Goal: Navigation & Orientation: Find specific page/section

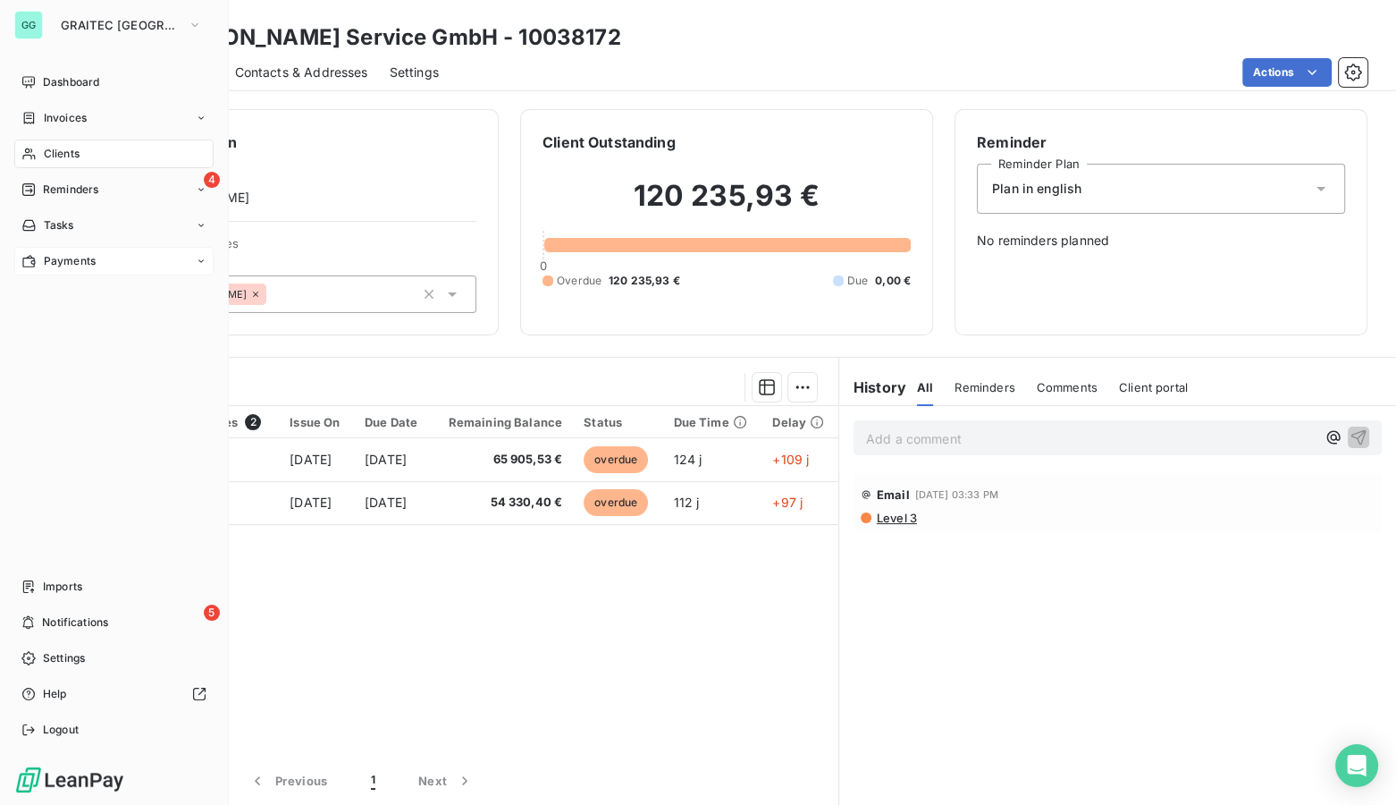
click at [84, 256] on span "Payments" at bounding box center [70, 261] width 52 height 16
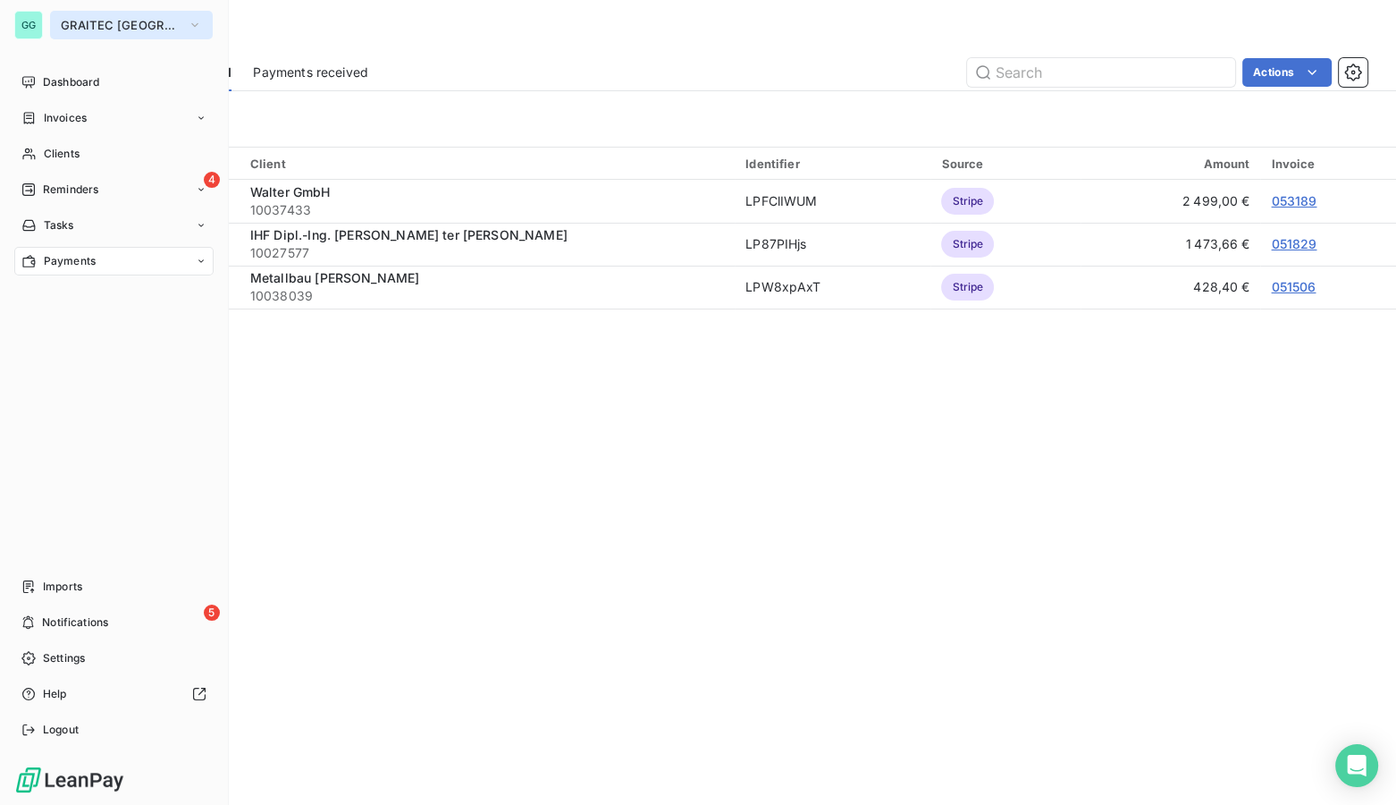
click at [79, 23] on span "GRAITEC [GEOGRAPHIC_DATA]" at bounding box center [121, 25] width 120 height 14
click at [93, 13] on button "GRAITEC [GEOGRAPHIC_DATA]" at bounding box center [131, 25] width 163 height 29
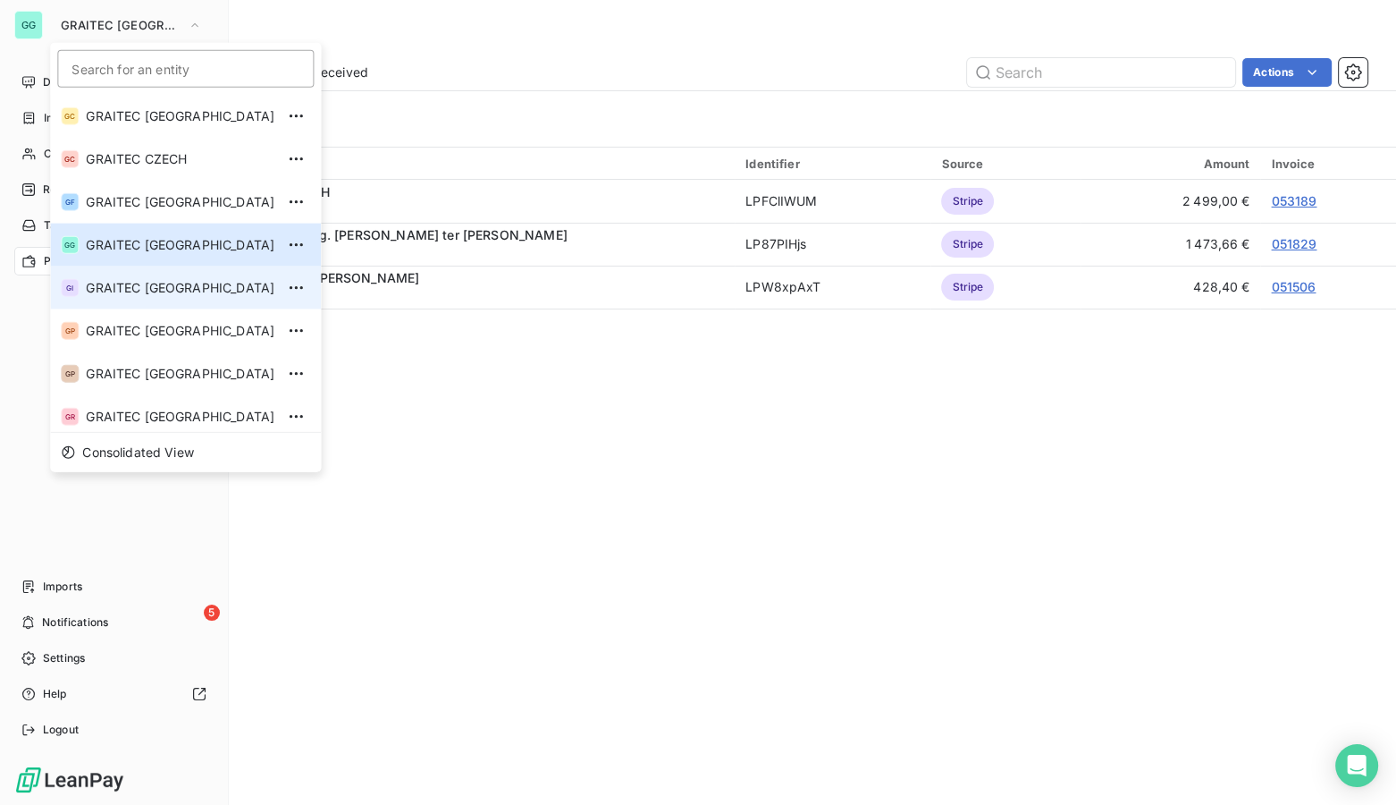
click at [133, 286] on span "GRAITEC [GEOGRAPHIC_DATA]" at bounding box center [180, 288] width 189 height 18
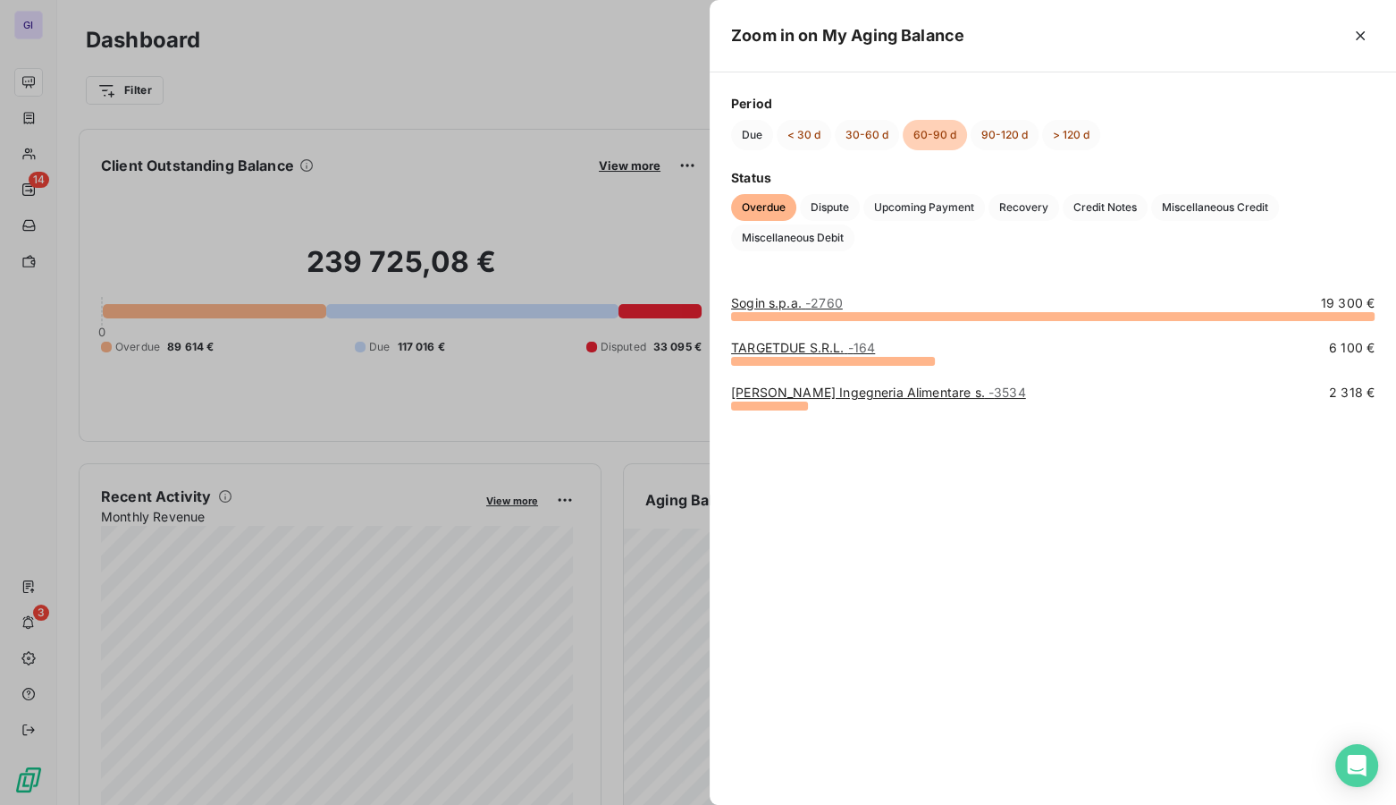
click at [757, 299] on link "Sogin s.p.a. - 2760" at bounding box center [787, 302] width 112 height 15
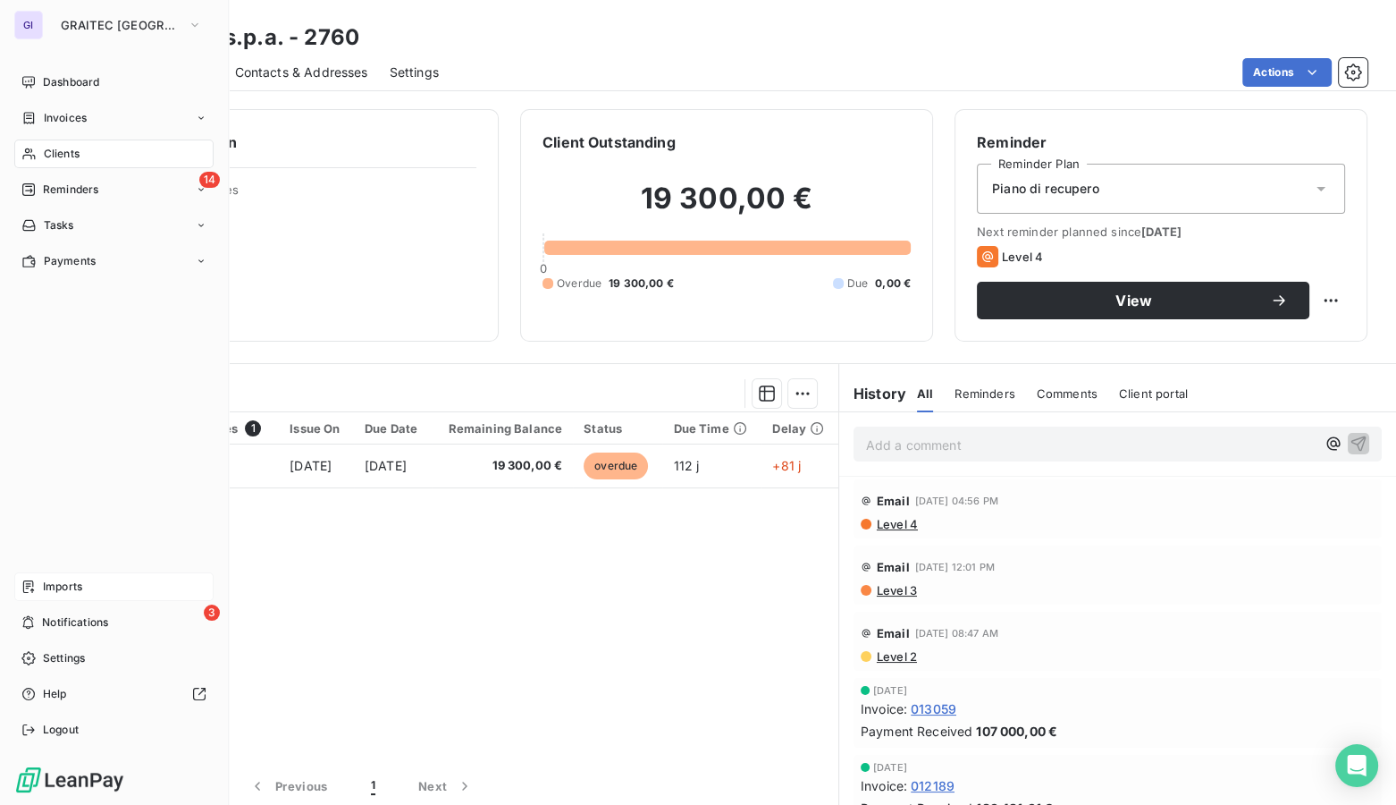
click at [87, 587] on div "Imports" at bounding box center [113, 586] width 199 height 29
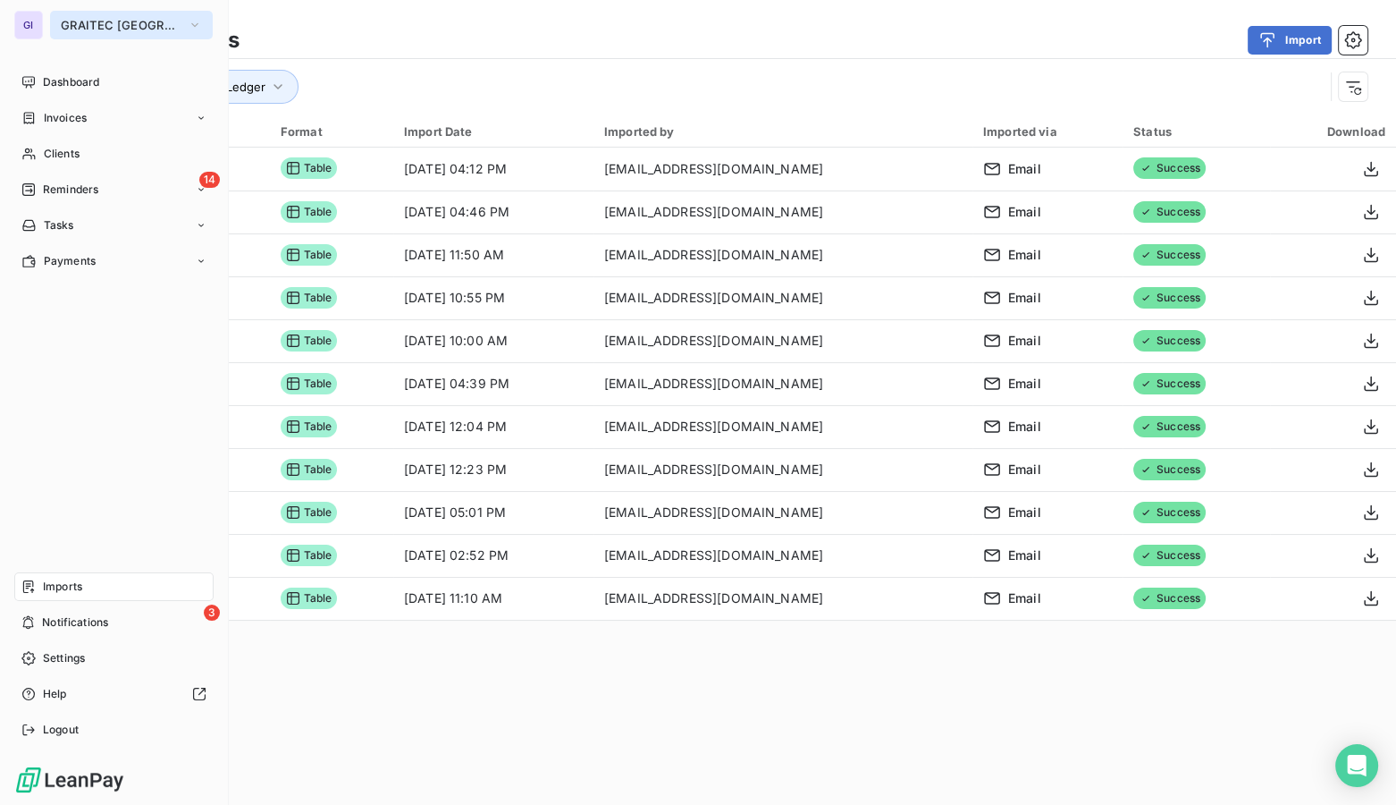
click at [88, 21] on span "GRAITEC [GEOGRAPHIC_DATA]" at bounding box center [121, 25] width 120 height 14
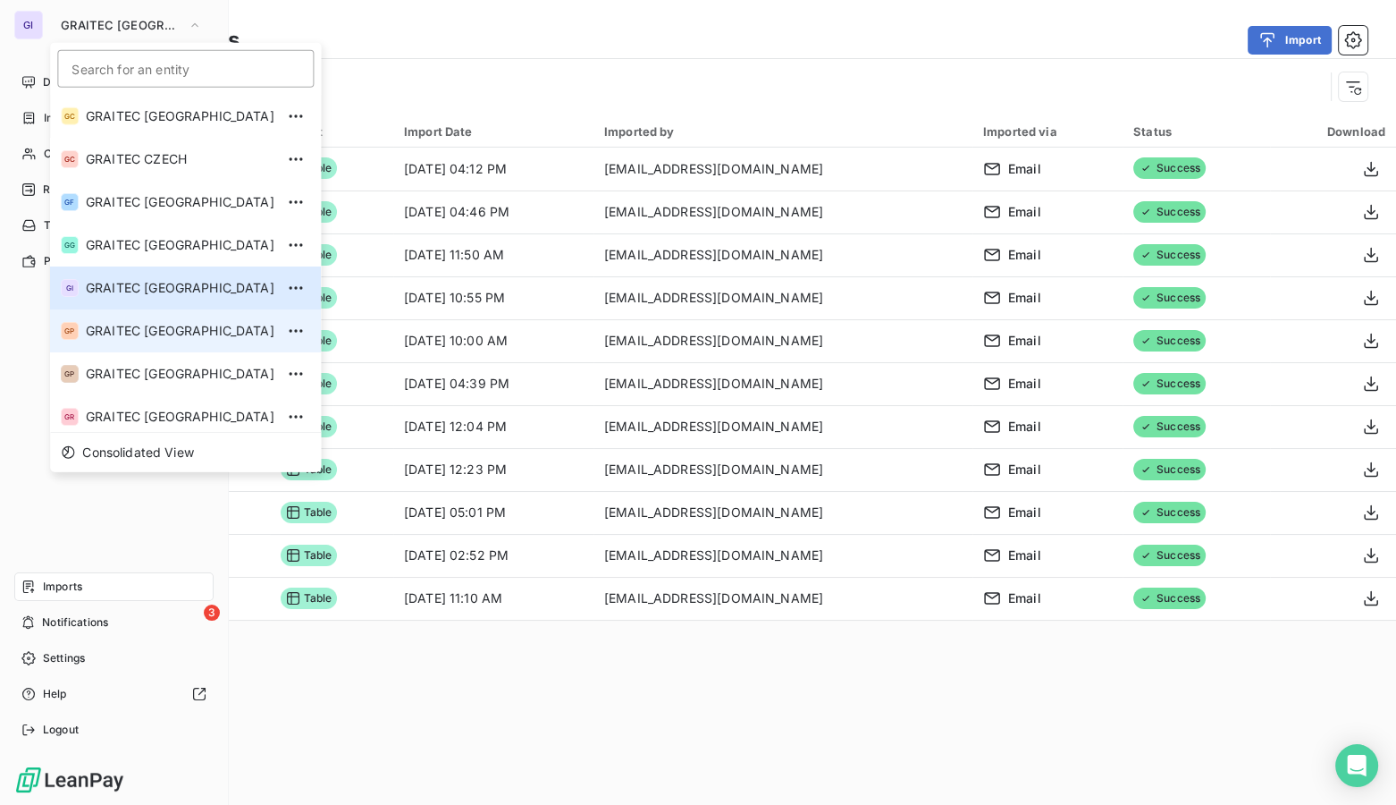
click at [137, 333] on span "GRAITEC [GEOGRAPHIC_DATA]" at bounding box center [180, 331] width 189 height 18
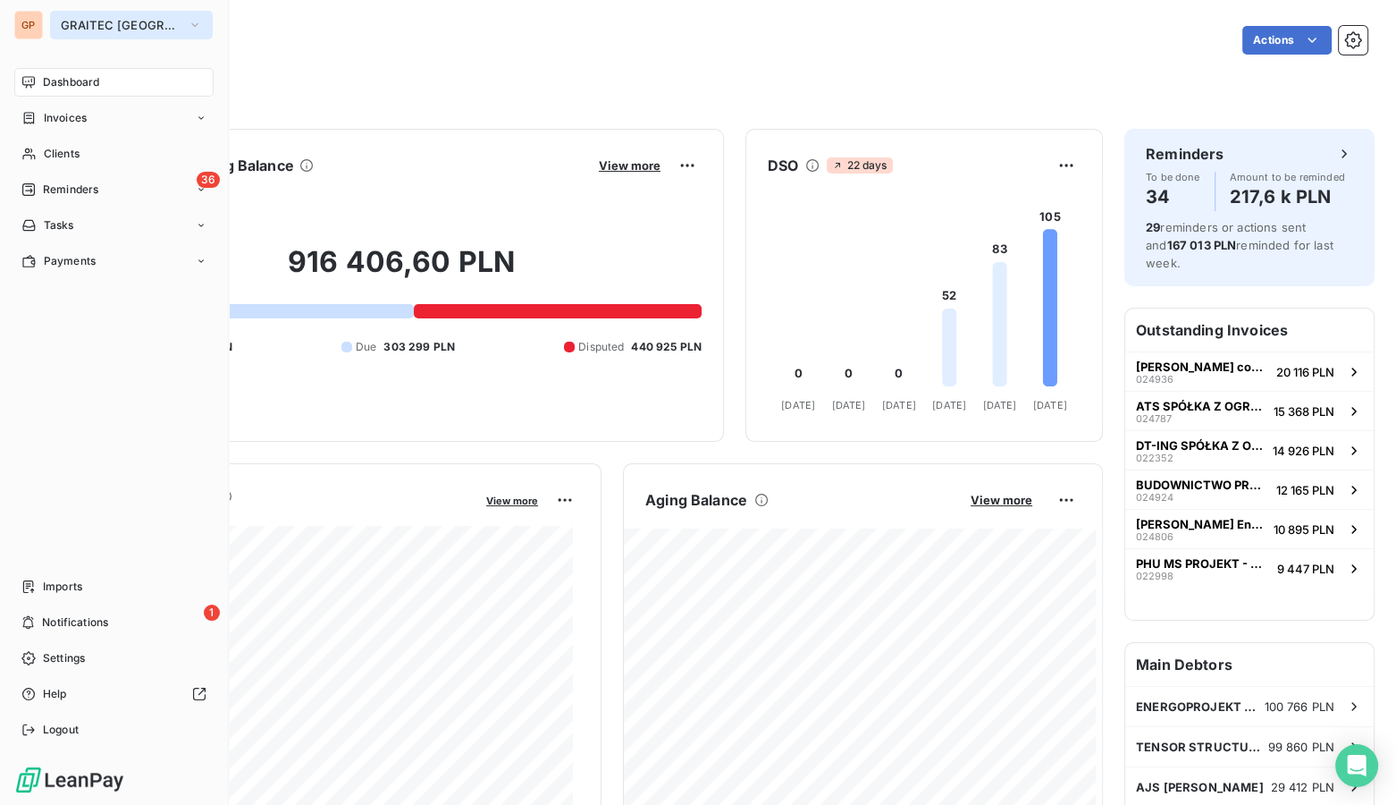
click at [97, 27] on span "GRAITEC [GEOGRAPHIC_DATA]" at bounding box center [121, 25] width 120 height 14
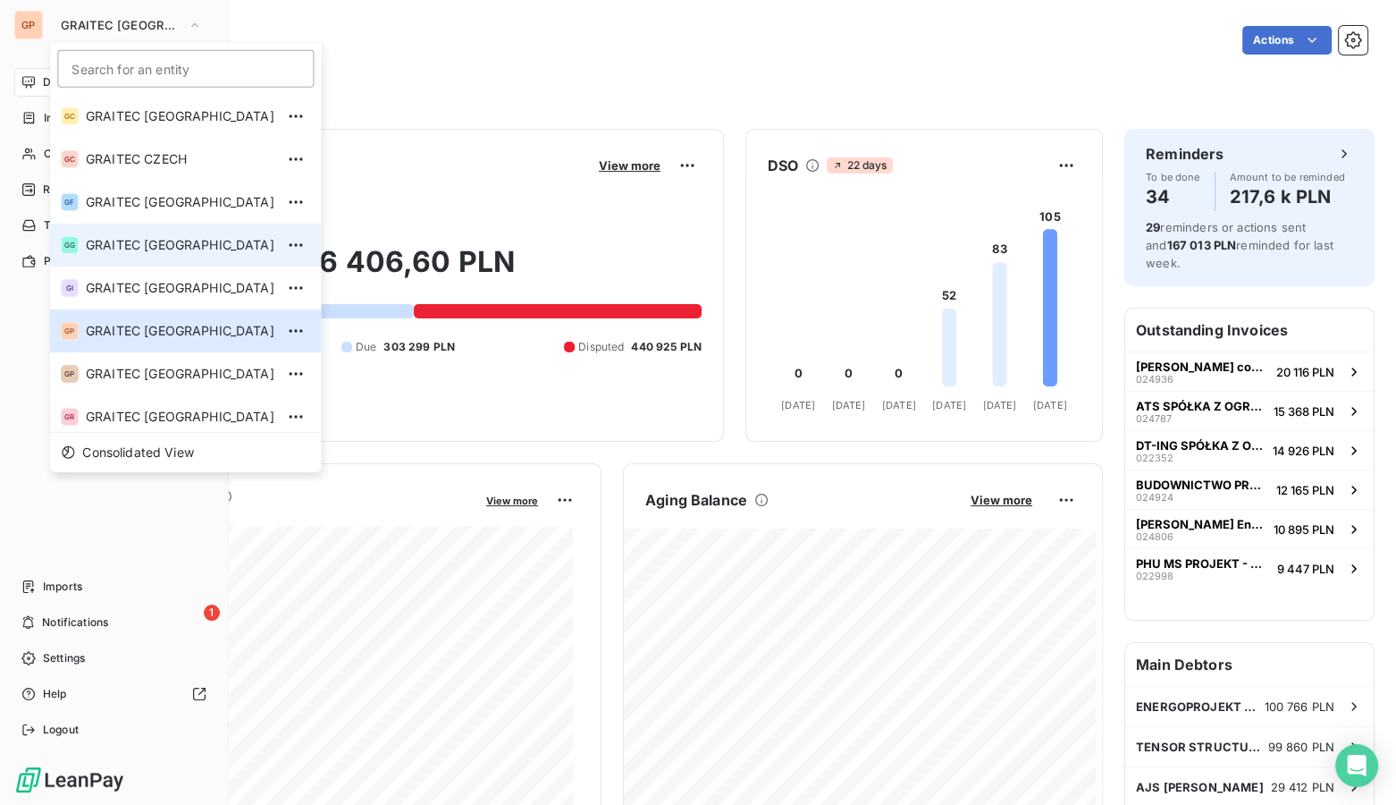
click at [196, 240] on span "GRAITEC [GEOGRAPHIC_DATA]" at bounding box center [180, 245] width 189 height 18
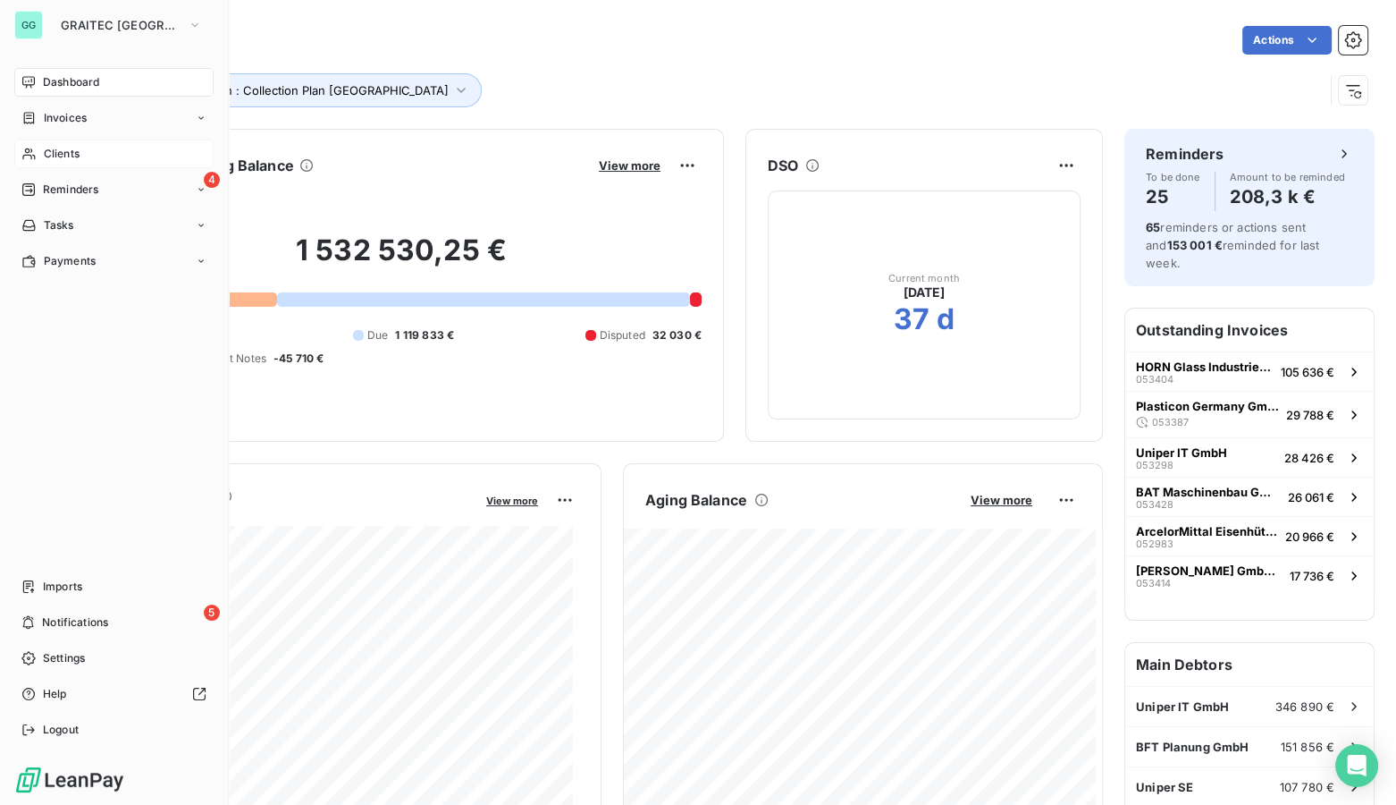
click at [47, 150] on span "Clients" at bounding box center [62, 154] width 36 height 16
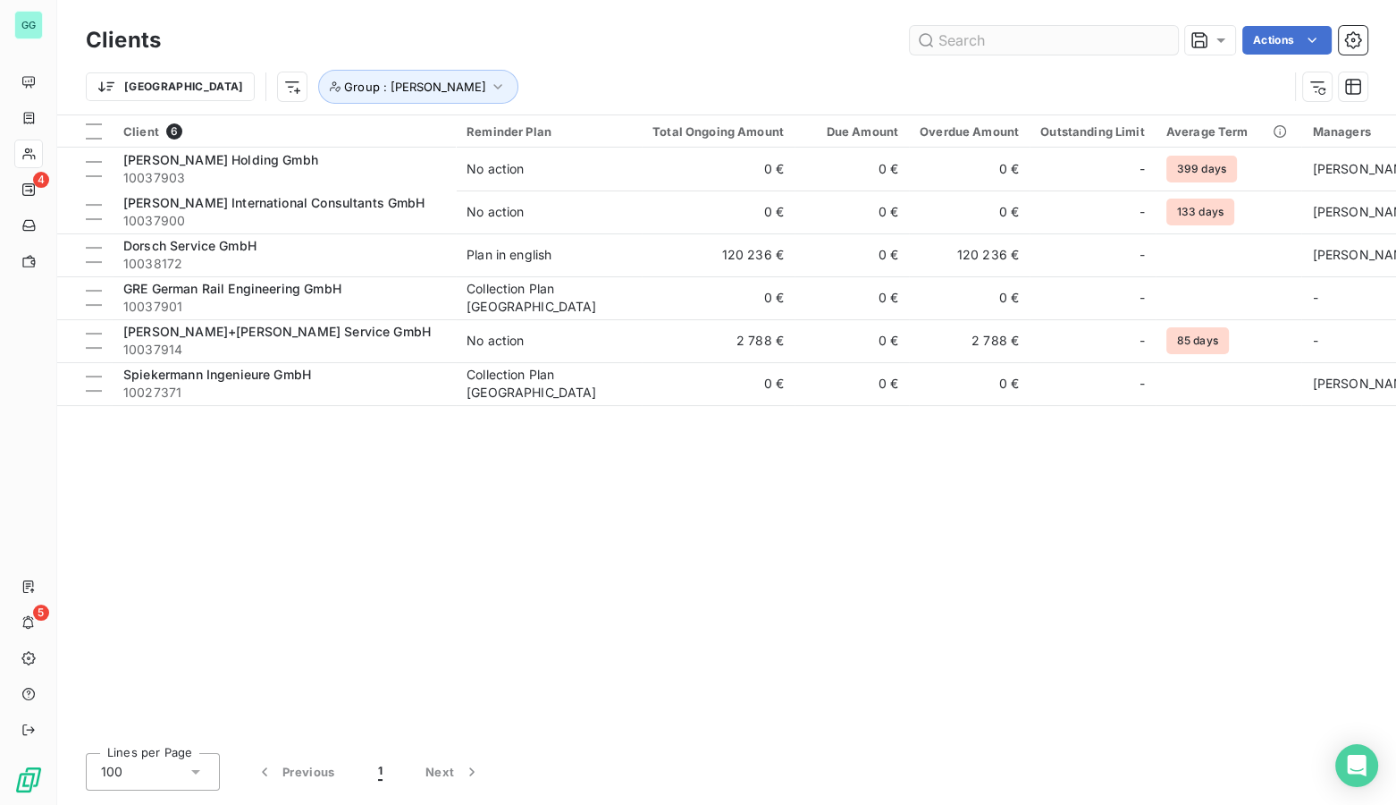
click at [985, 40] on input "text" at bounding box center [1044, 40] width 268 height 29
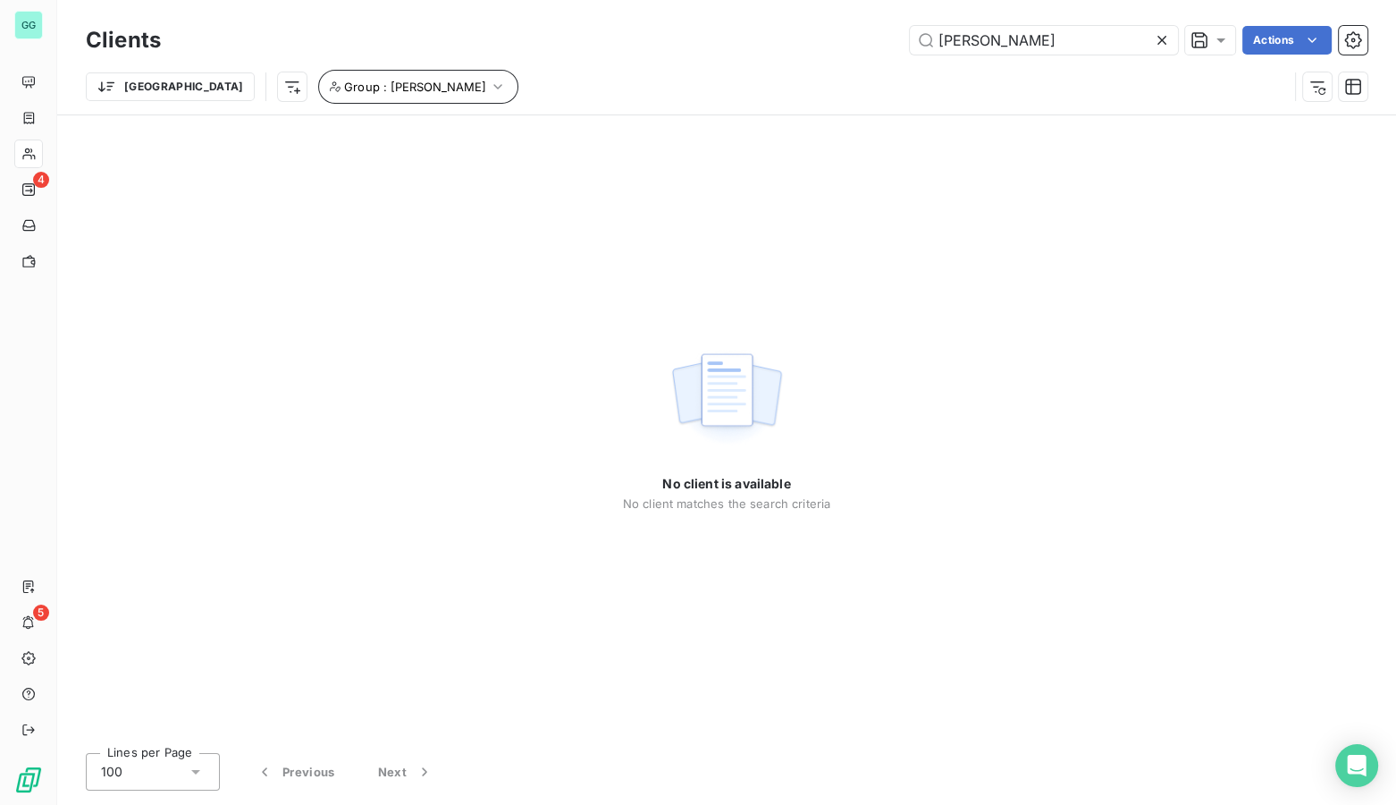
type input "[PERSON_NAME]"
click at [489, 89] on icon "button" at bounding box center [498, 87] width 18 height 18
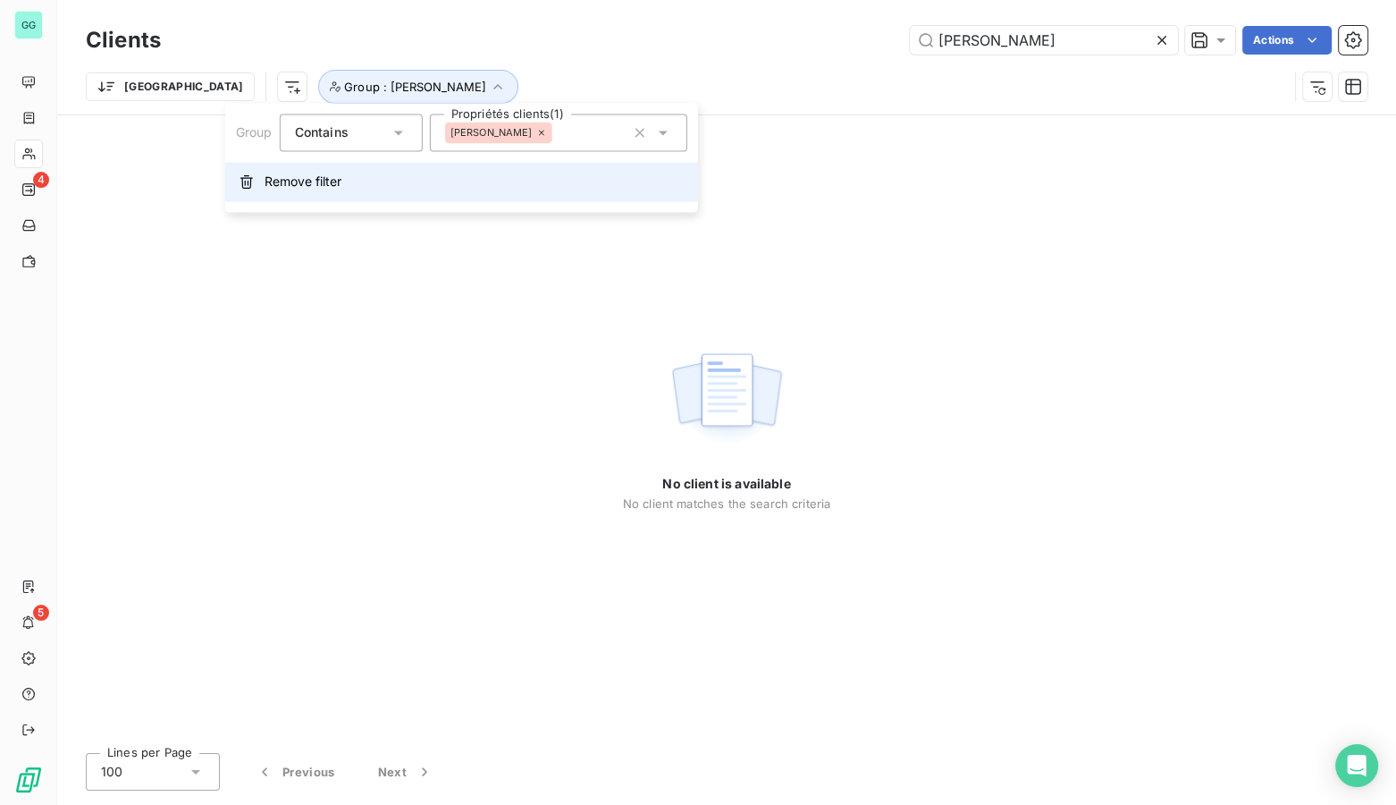
click at [265, 180] on span "Remove filter" at bounding box center [303, 182] width 77 height 18
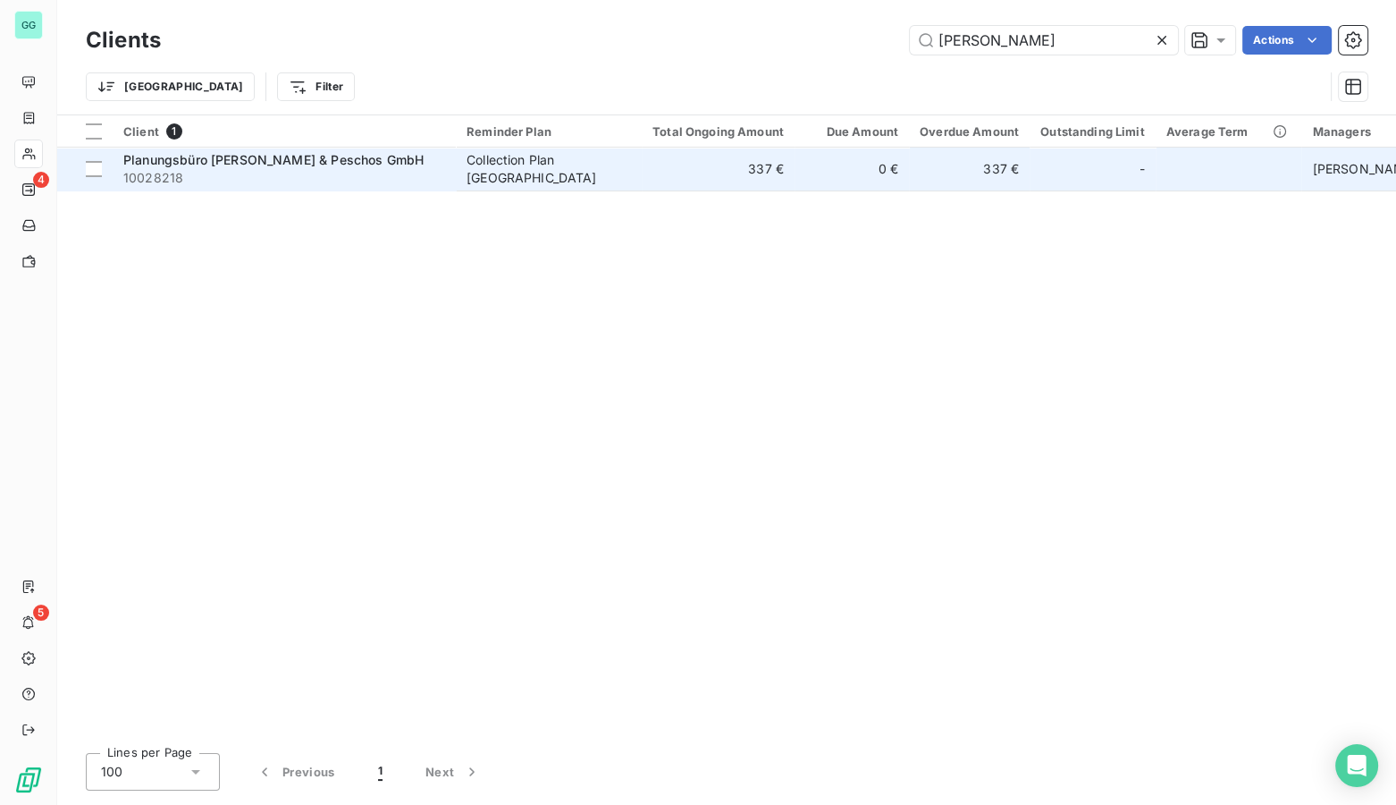
click at [545, 169] on div "Collection Plan [GEOGRAPHIC_DATA]" at bounding box center [549, 169] width 164 height 36
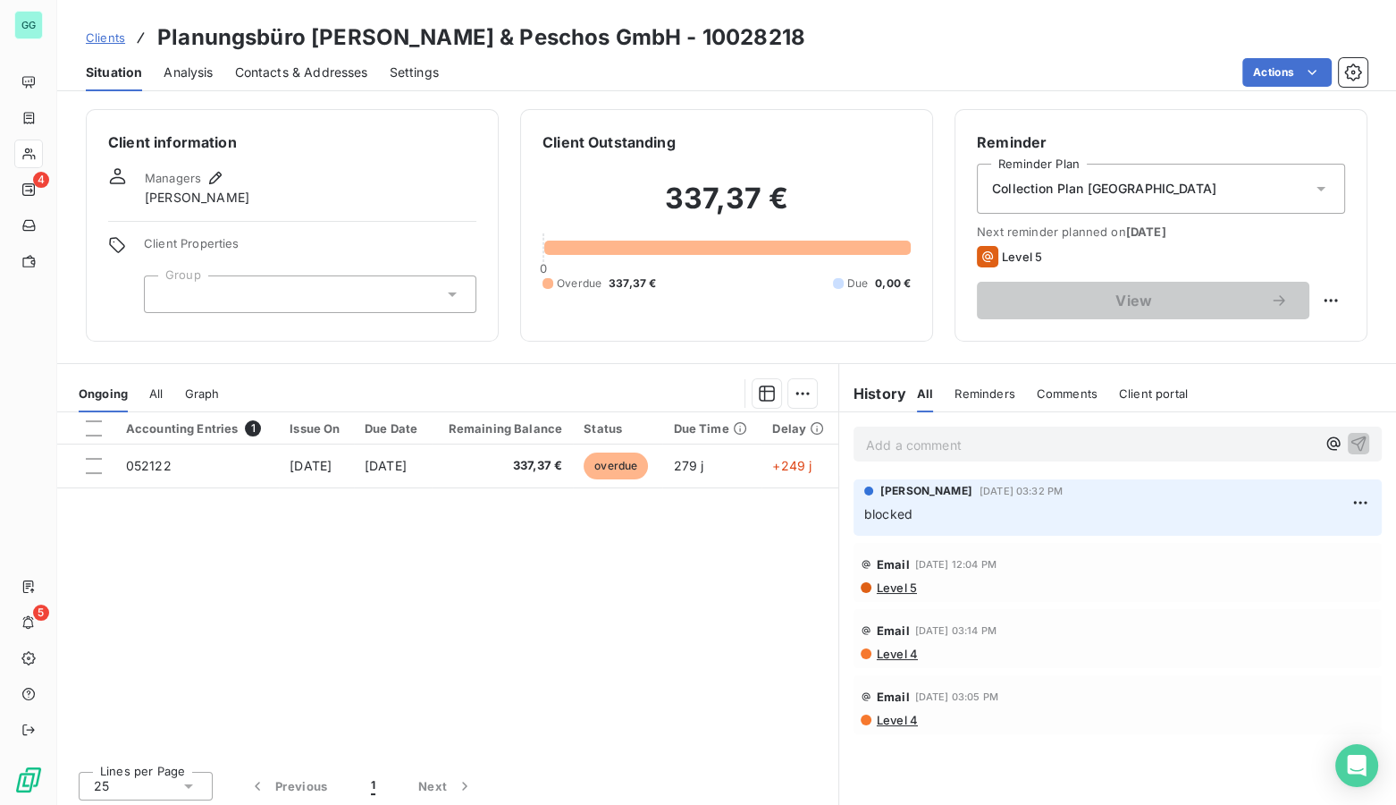
click at [219, 560] on div "Accounting Entries 1 Issue On Due Date Remaining Balance Status Due Time Delay …" at bounding box center [447, 584] width 781 height 344
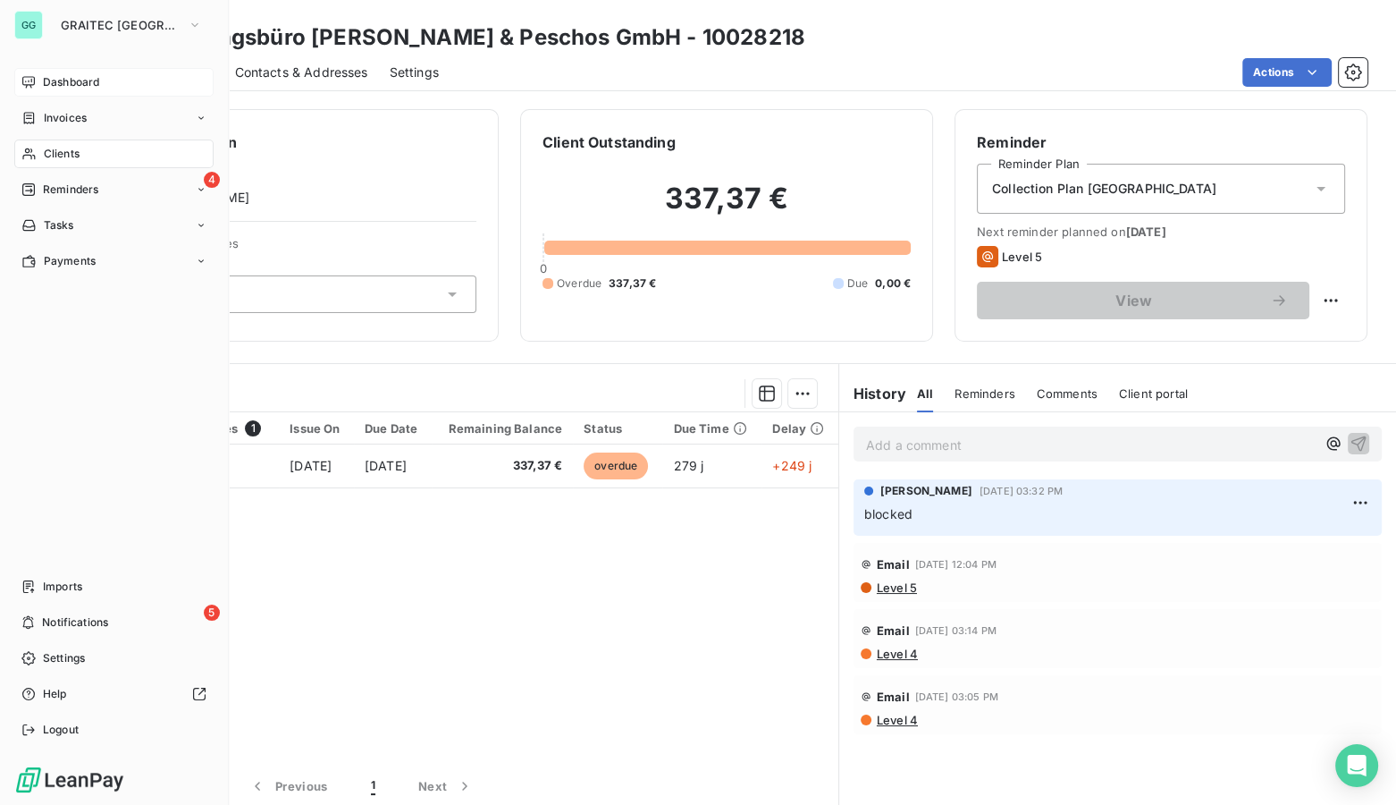
click at [68, 80] on span "Dashboard" at bounding box center [71, 82] width 56 height 16
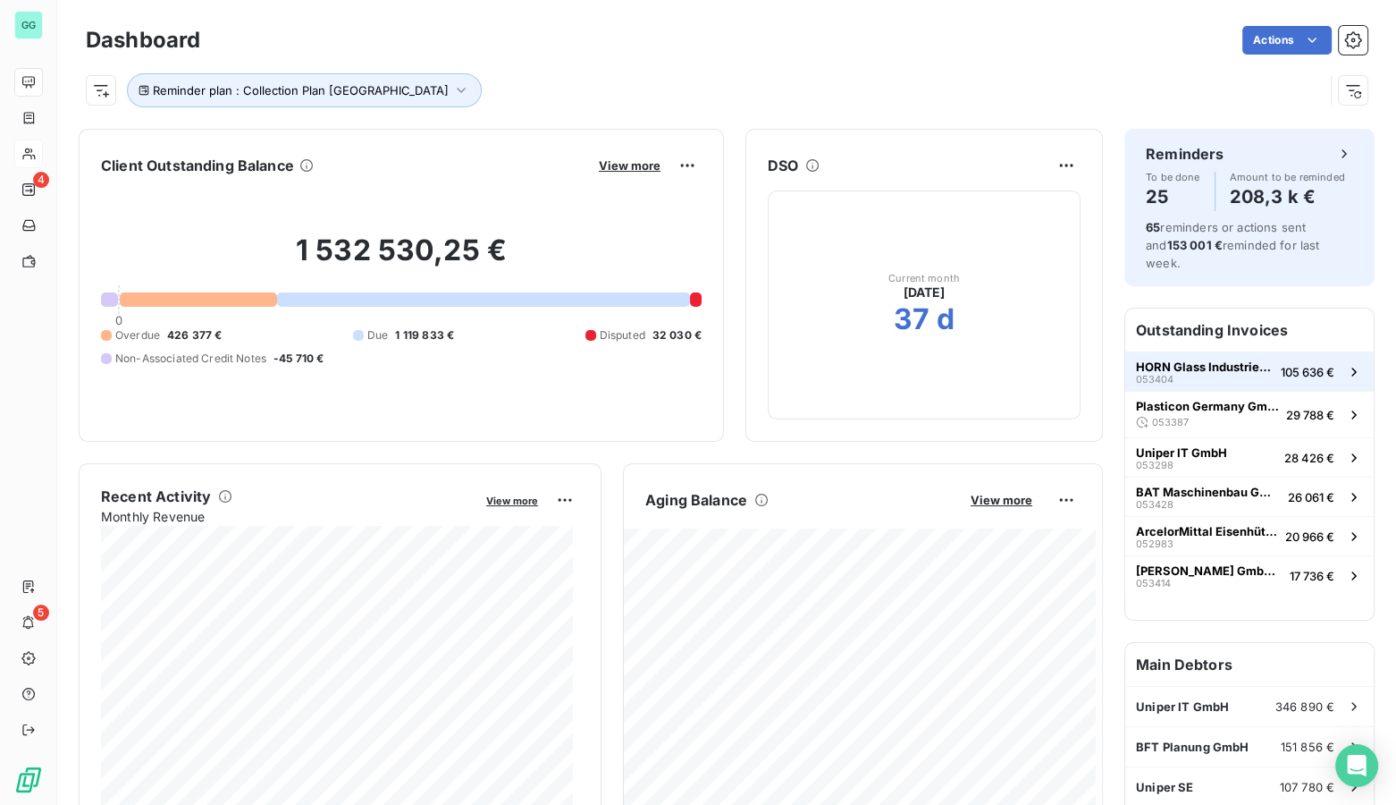
click at [1185, 359] on div "HORN Glass Industries AG 053404" at bounding box center [1205, 371] width 138 height 25
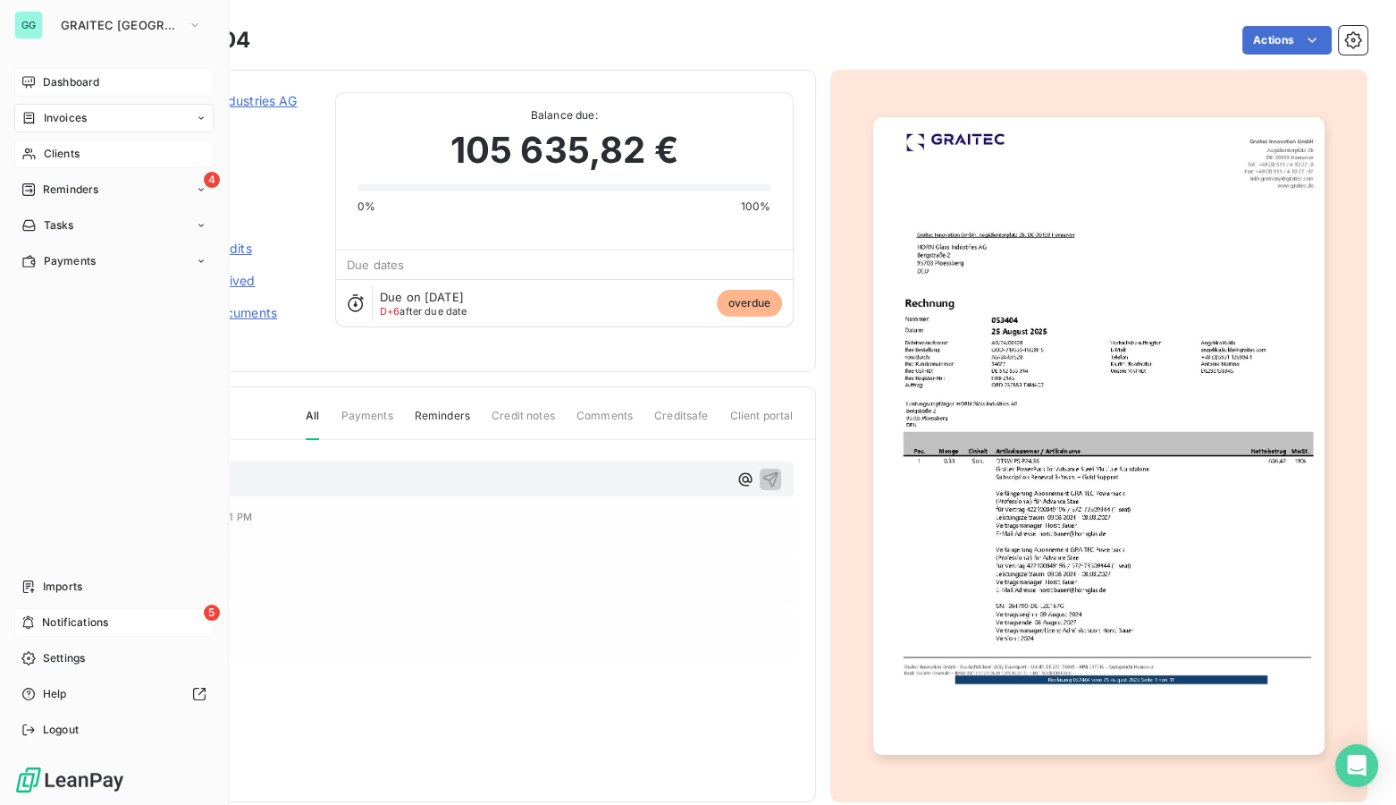
click at [83, 618] on span "Notifications" at bounding box center [75, 622] width 66 height 16
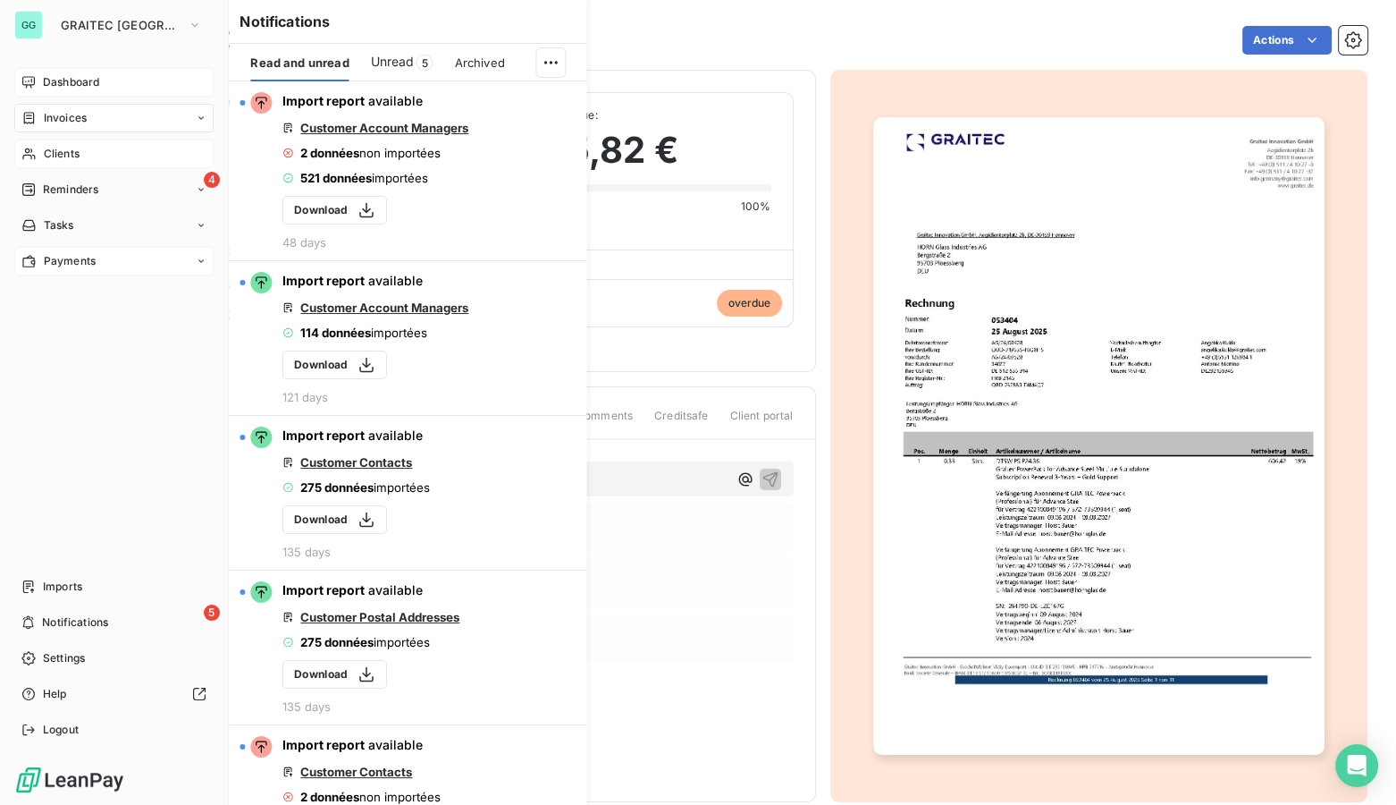
click at [65, 257] on span "Payments" at bounding box center [70, 261] width 52 height 16
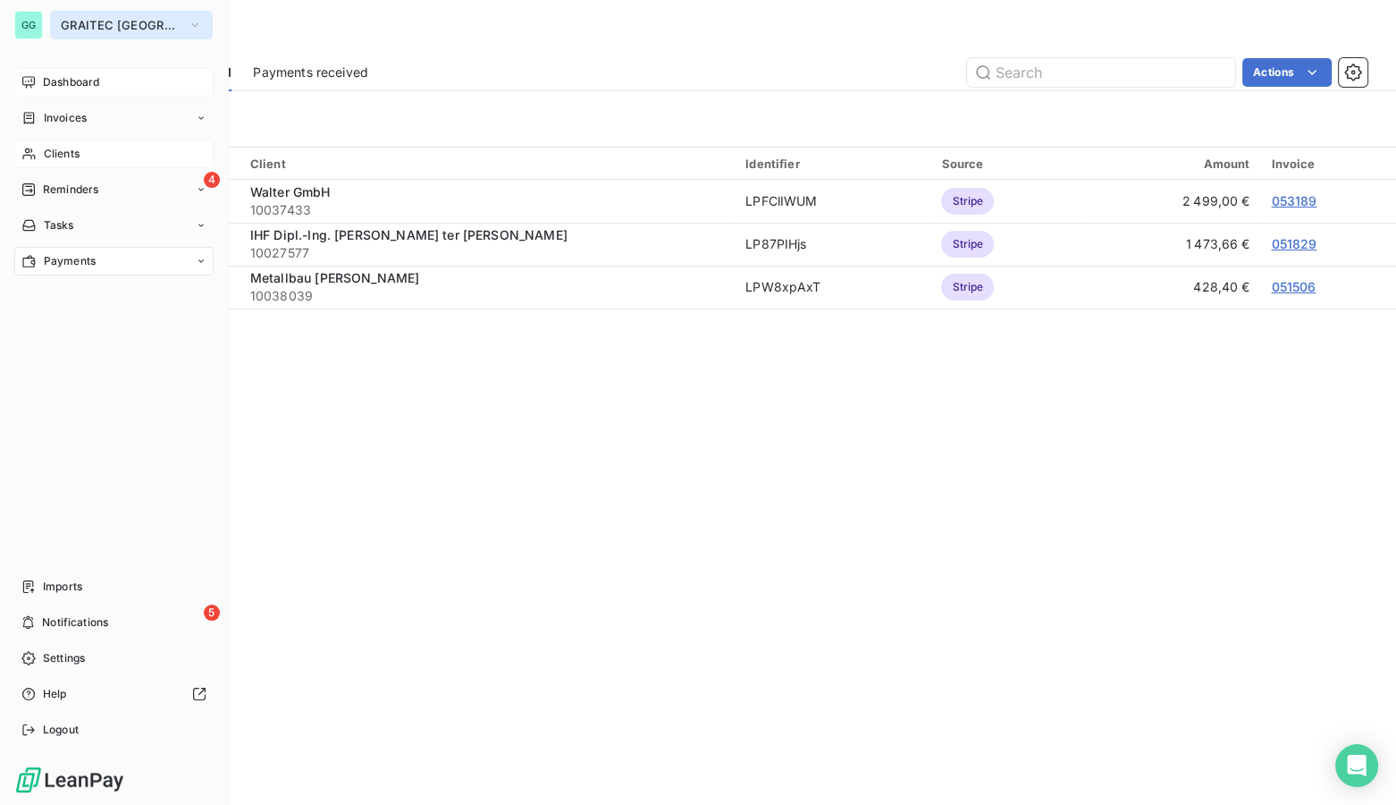
click at [52, 25] on button "GRAITEC [GEOGRAPHIC_DATA]" at bounding box center [131, 25] width 163 height 29
click at [78, 26] on span "GRAITEC [GEOGRAPHIC_DATA]" at bounding box center [121, 25] width 120 height 14
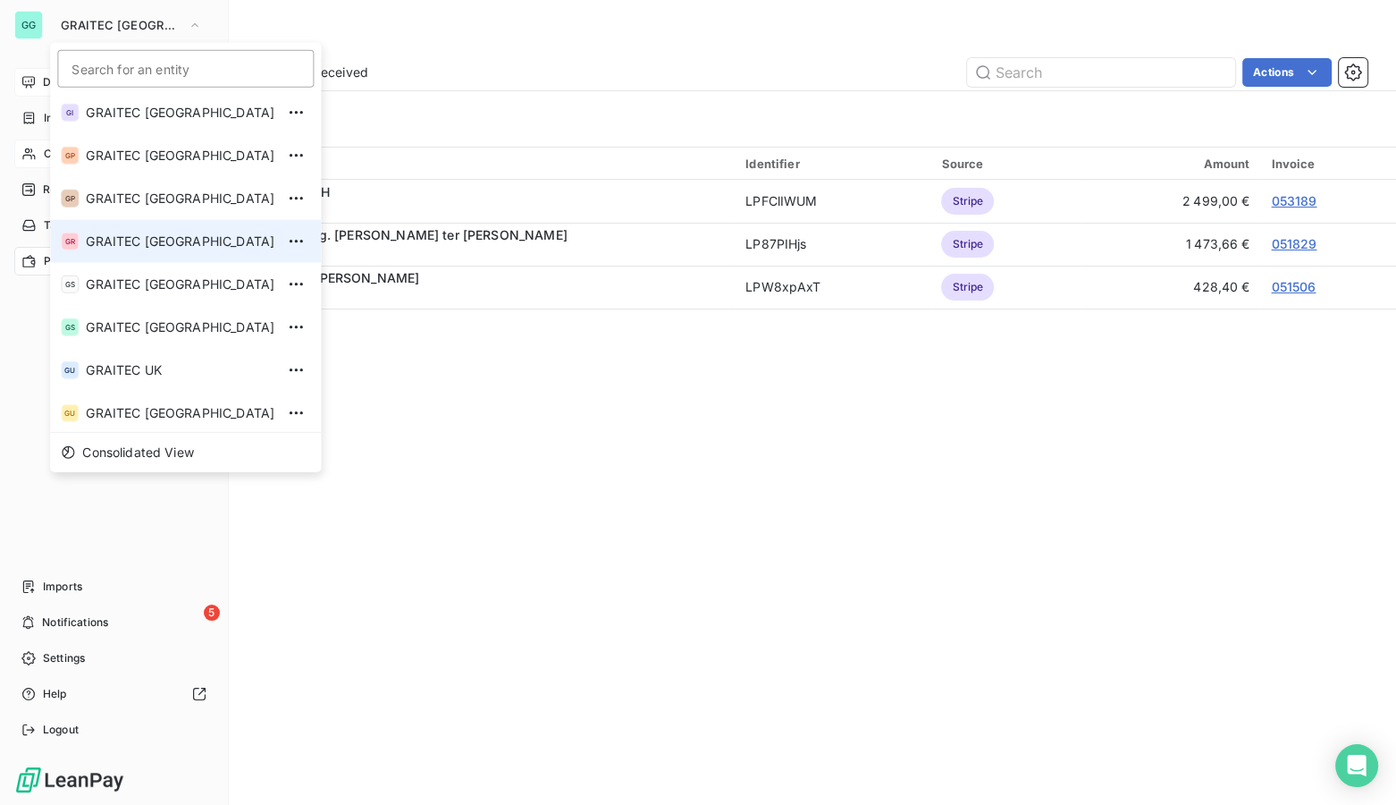
scroll to position [177, 0]
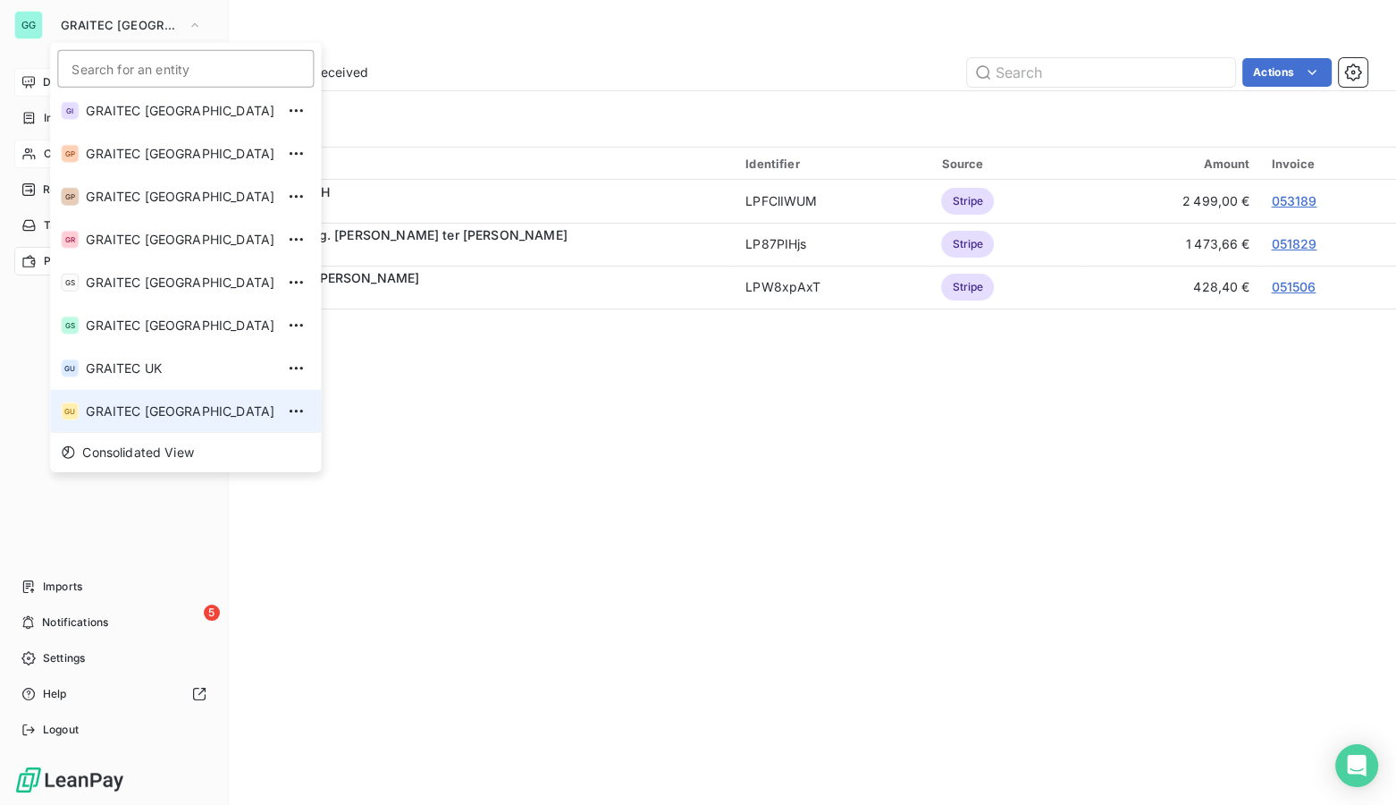
click at [129, 411] on span "GRAITEC [GEOGRAPHIC_DATA]" at bounding box center [180, 411] width 189 height 18
